Goal: Find specific page/section: Find specific page/section

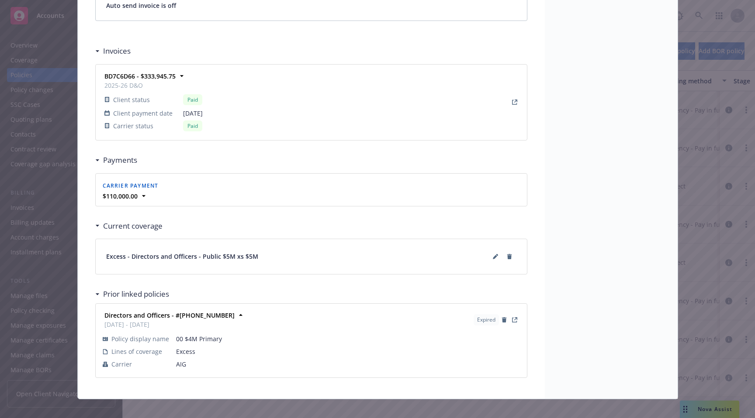
scroll to position [734, 0]
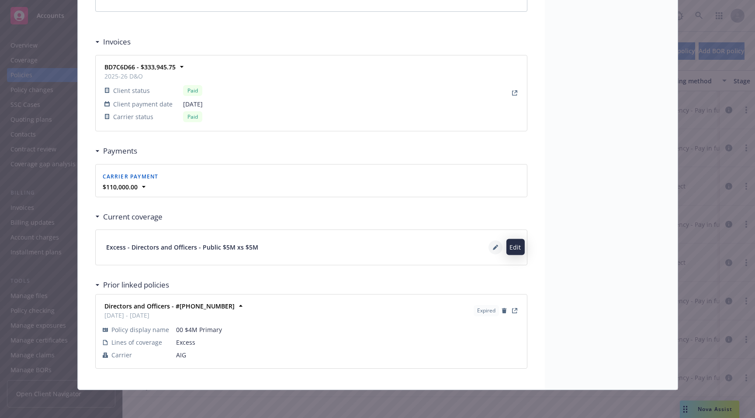
click at [491, 251] on button at bounding box center [495, 248] width 14 height 14
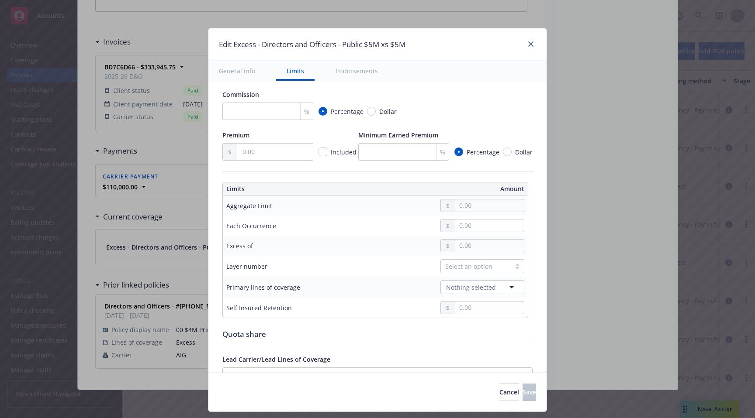
scroll to position [0, 0]
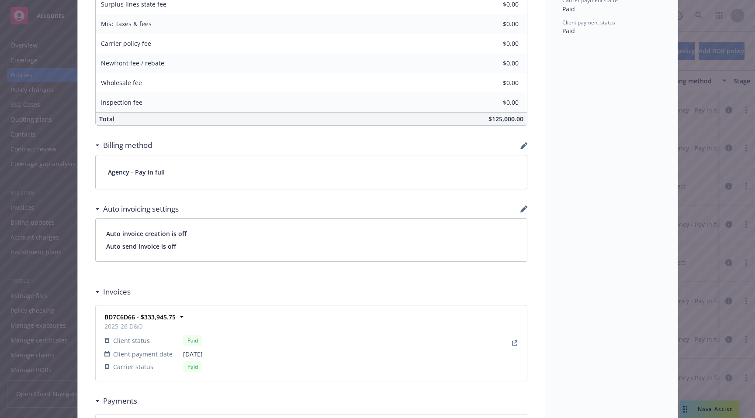
scroll to position [734, 0]
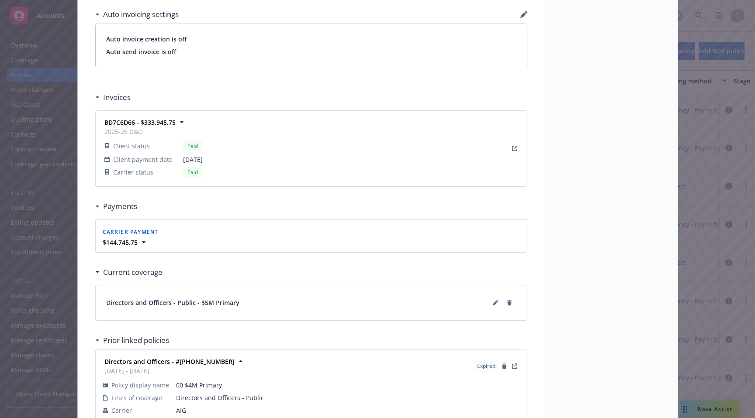
scroll to position [799, 0]
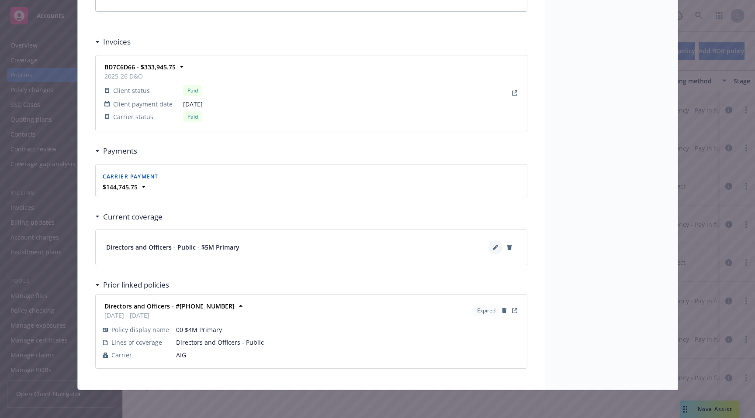
click at [493, 247] on icon at bounding box center [495, 247] width 5 height 5
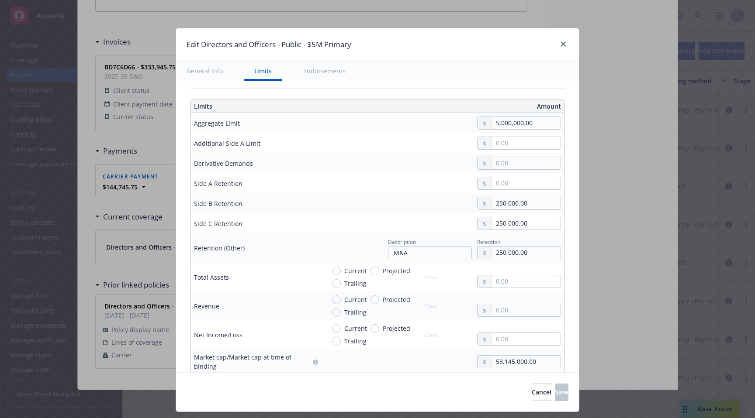
scroll to position [214, 0]
